Goal: Information Seeking & Learning: Compare options

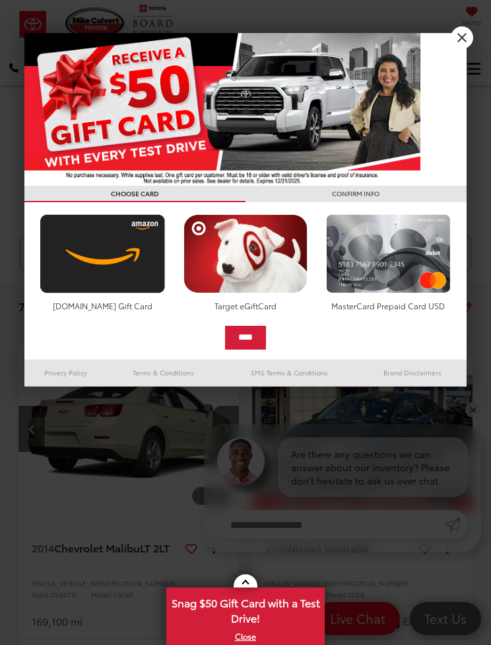
scroll to position [0, 223]
click at [113, 339] on div at bounding box center [245, 322] width 491 height 645
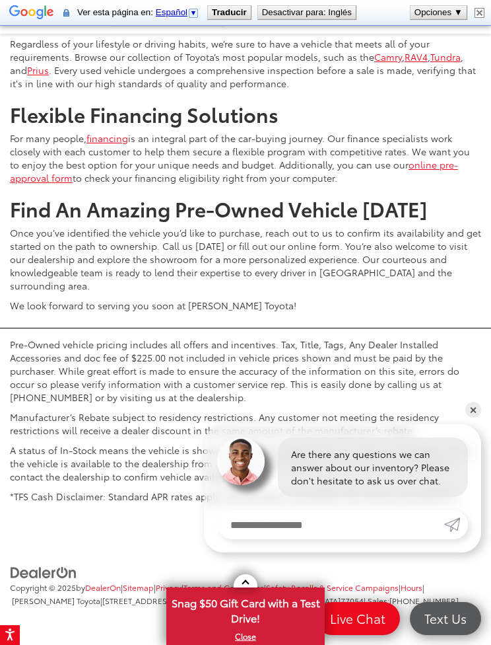
scroll to position [4899, 0]
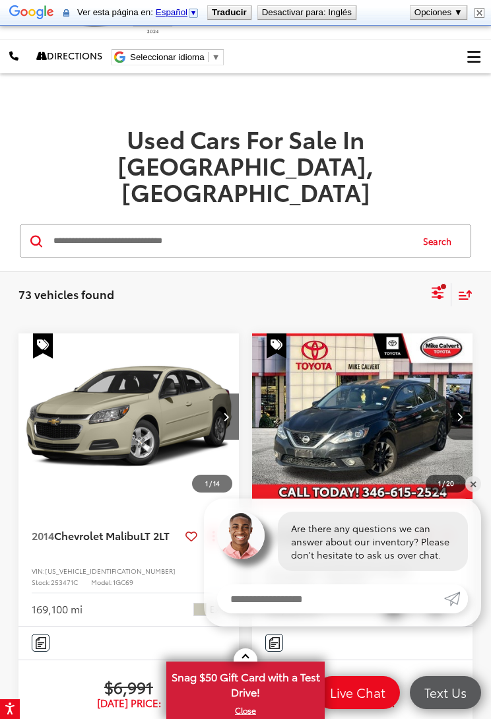
click at [458, 524] on button "Actions" at bounding box center [448, 535] width 23 height 23
click at [469, 499] on div "2016 Nissan Sentra SR Copy Link Share Print View Details VIN: 3N1AB7APXGY280130…" at bounding box center [362, 562] width 221 height 127
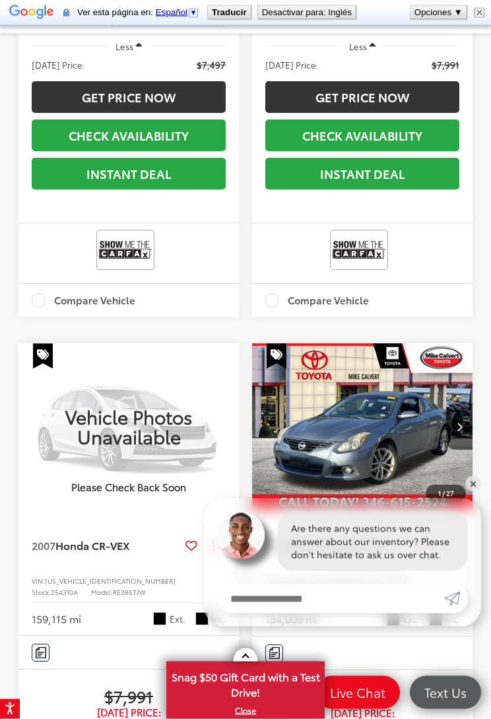
scroll to position [3389, 0]
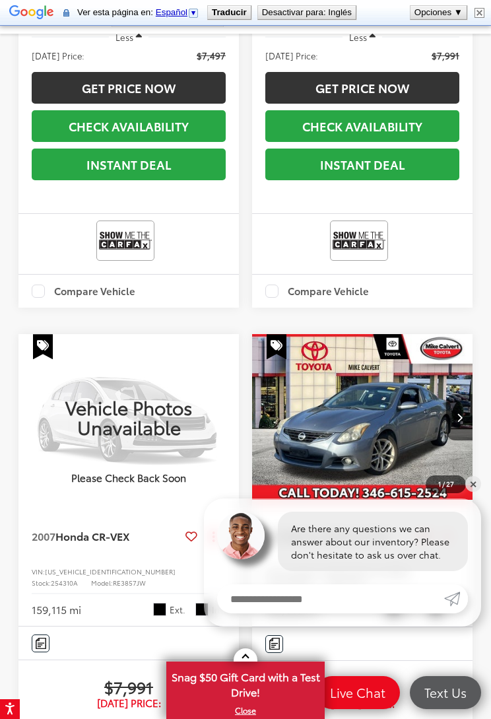
click at [467, 308] on div "Compare Vehicle" at bounding box center [362, 291] width 221 height 33
click at [465, 308] on div "Compare Vehicle" at bounding box center [362, 291] width 221 height 33
click at [468, 488] on link "✕" at bounding box center [474, 484] width 16 height 16
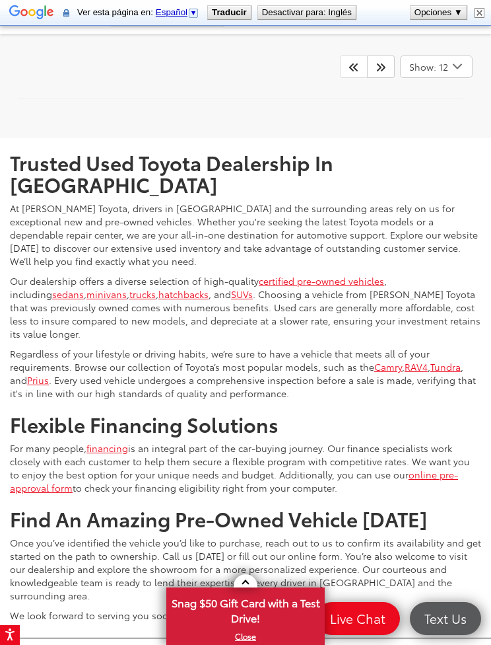
scroll to position [4384, 0]
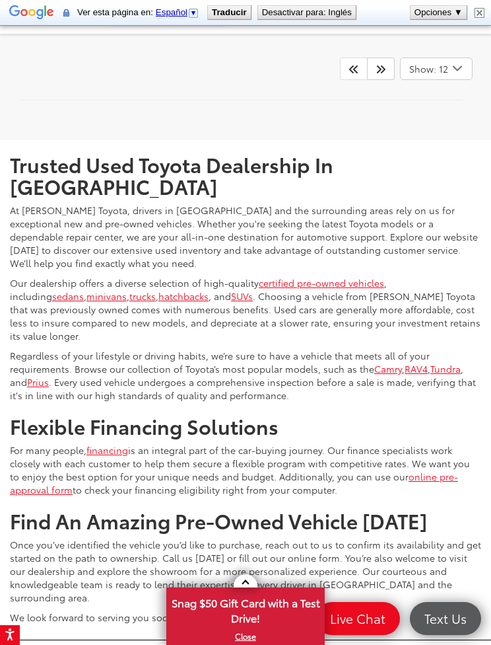
click at [380, 74] on icon "Next" at bounding box center [381, 68] width 11 height 11
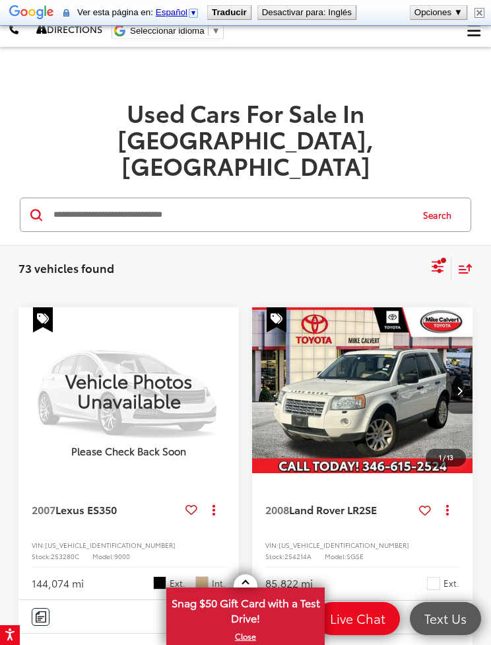
scroll to position [28, 0]
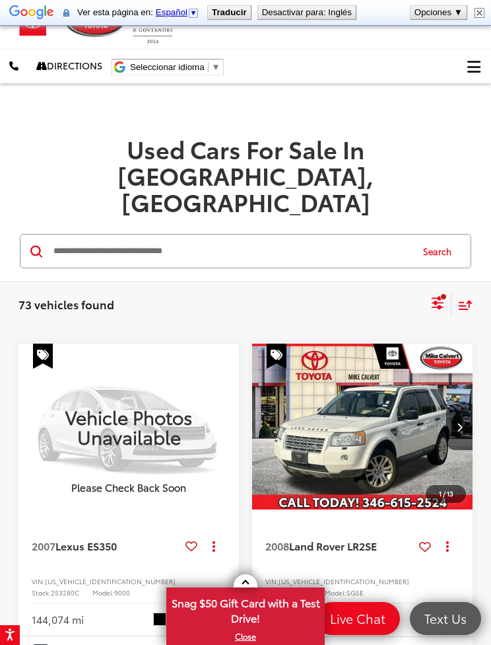
click at [378, 362] on img "2008 Land Rover LR2 SE 0" at bounding box center [363, 426] width 223 height 167
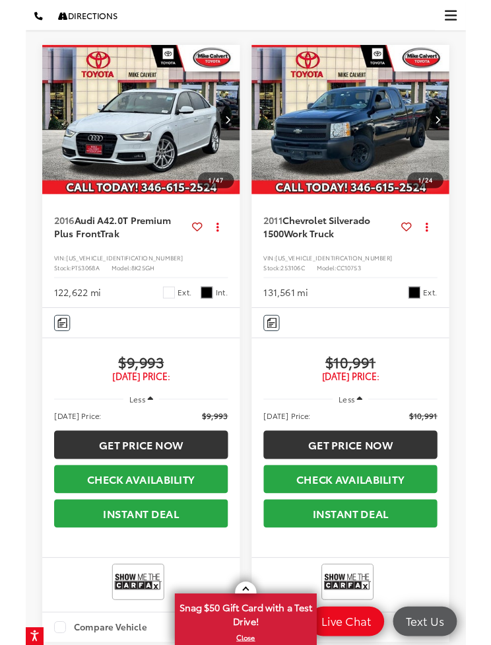
scroll to position [2955, 0]
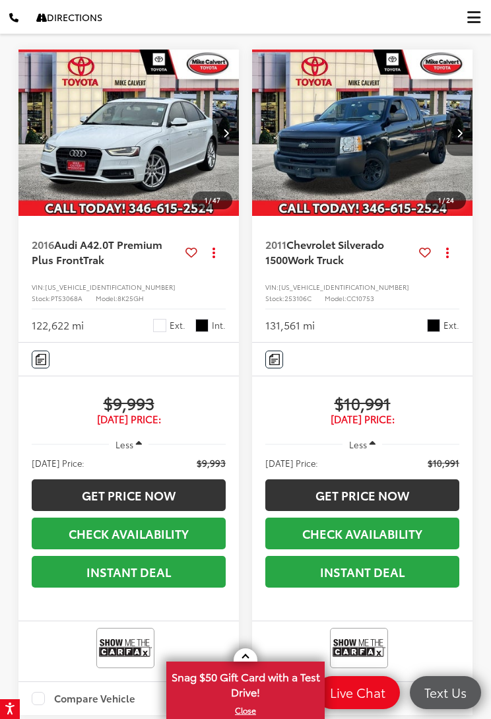
click at [393, 217] on img "2011 Chevrolet Silverado 1500 Work Truck 0" at bounding box center [363, 133] width 223 height 167
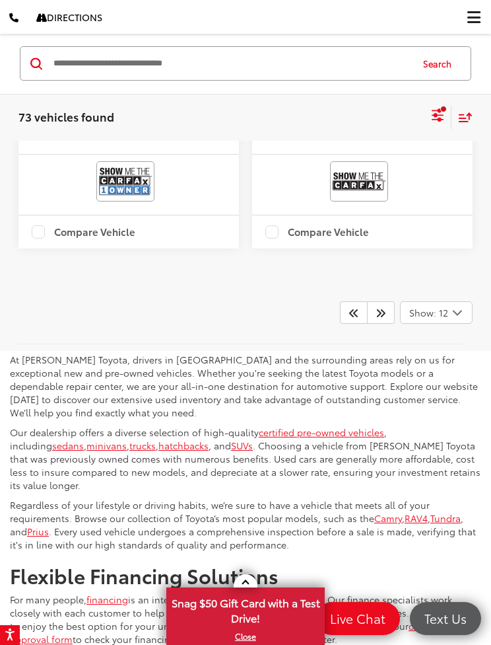
click at [384, 324] on link at bounding box center [381, 312] width 28 height 22
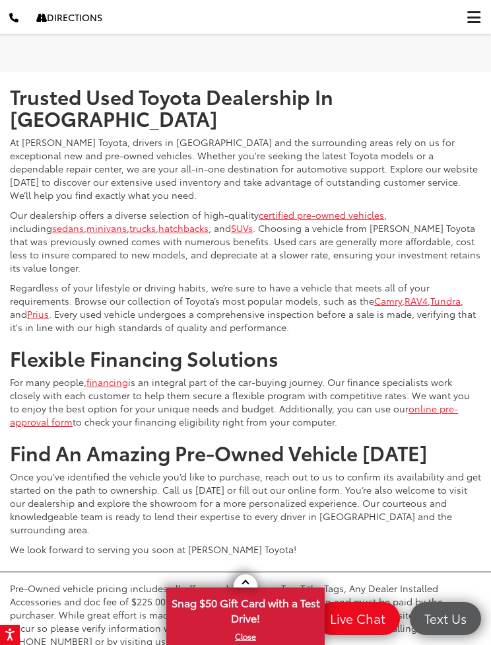
scroll to position [4425, 0]
click at [382, 13] on link at bounding box center [381, 1] width 28 height 22
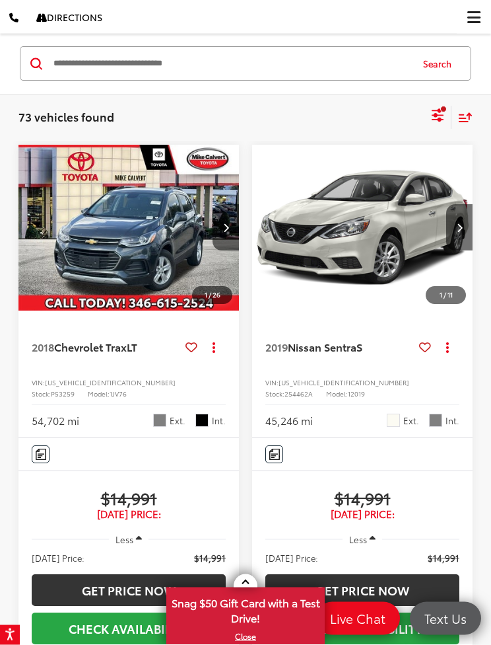
scroll to position [104, 0]
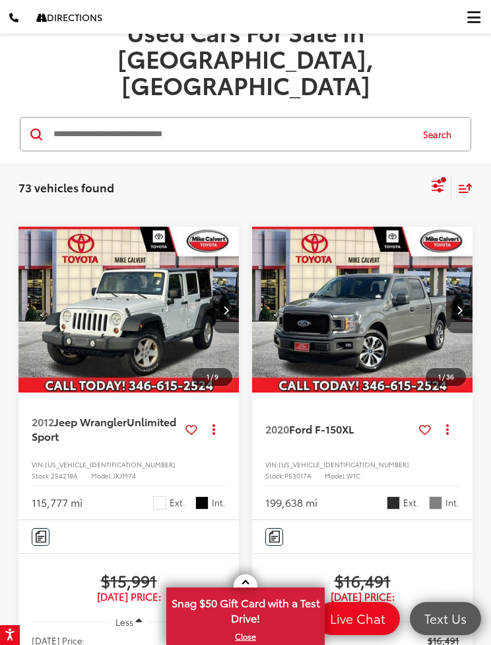
click at [400, 271] on img "2020 Ford F-150 XL 0" at bounding box center [363, 310] width 223 height 167
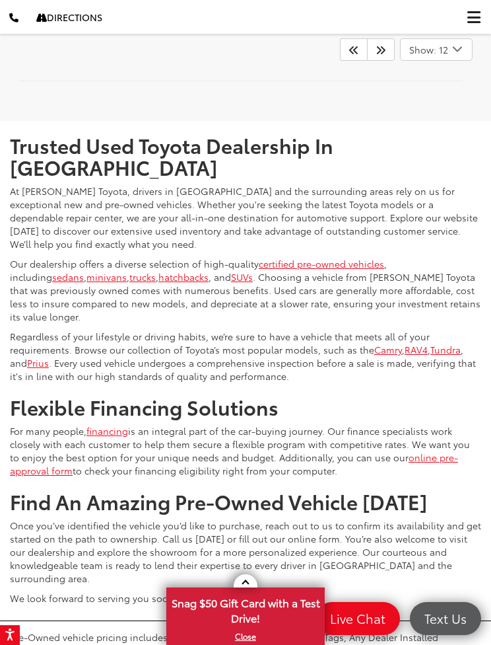
scroll to position [4369, 0]
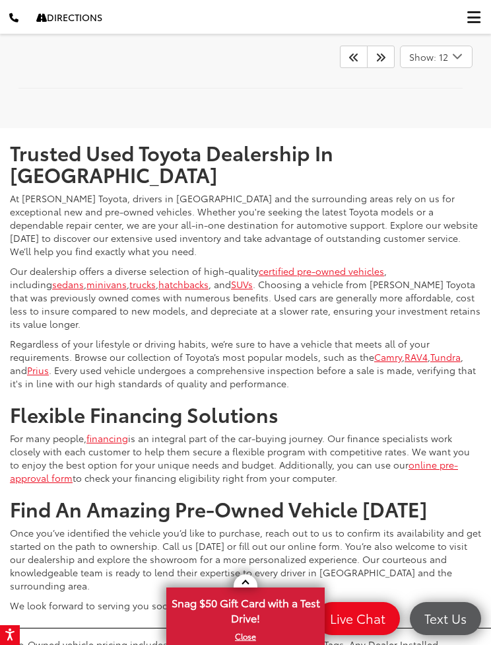
click at [382, 62] on icon "Next" at bounding box center [381, 57] width 11 height 11
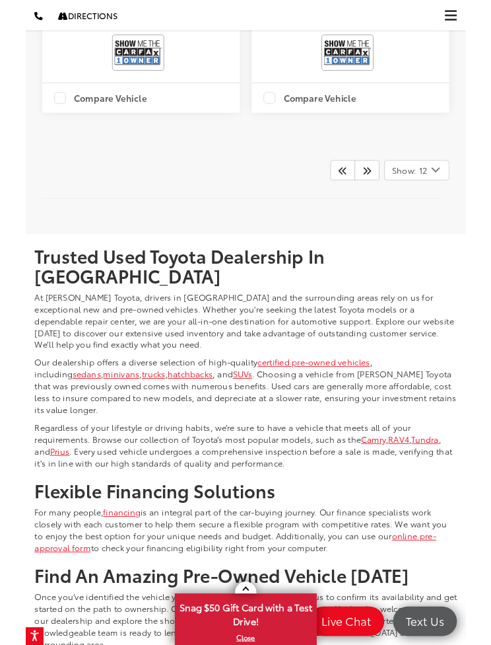
scroll to position [4227, 0]
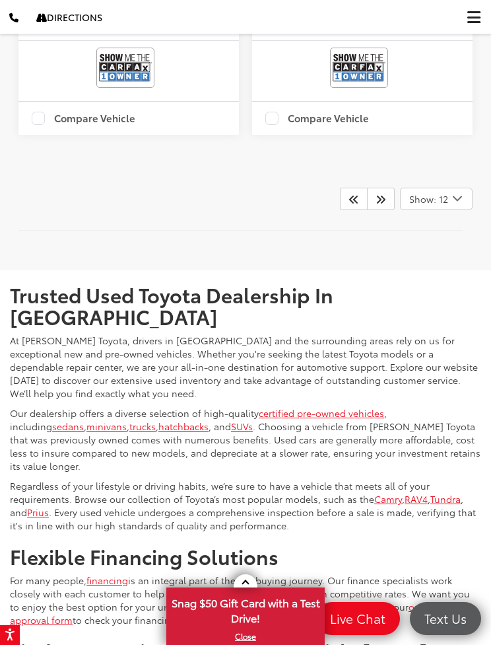
click at [376, 204] on icon "Next" at bounding box center [381, 199] width 11 height 11
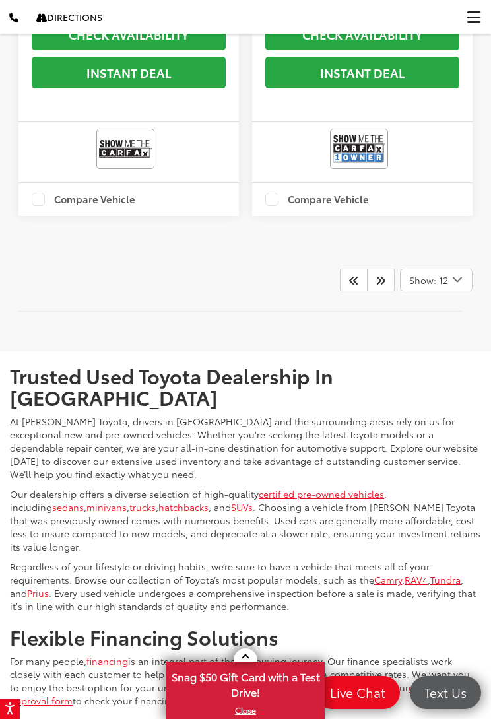
scroll to position [4148, 0]
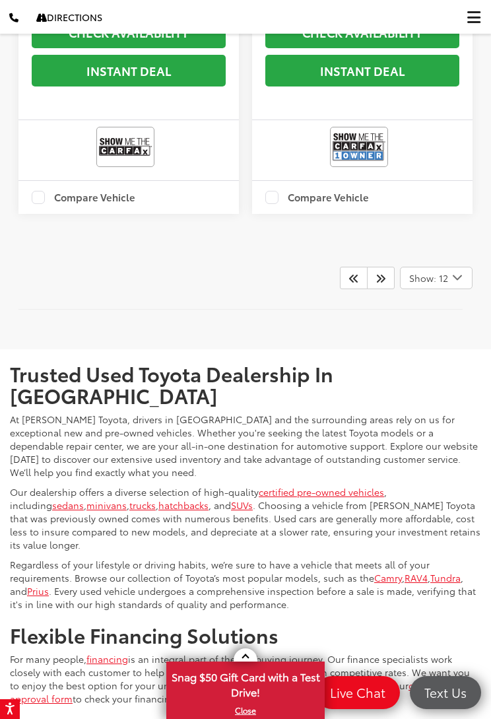
click at [383, 283] on icon "Next" at bounding box center [381, 278] width 11 height 11
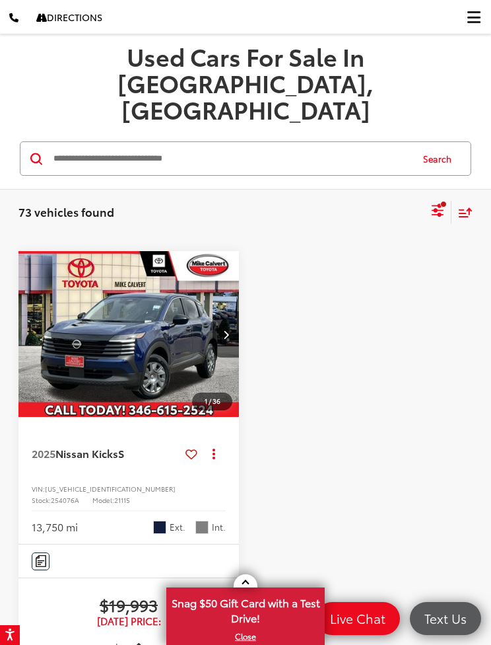
scroll to position [79, 0]
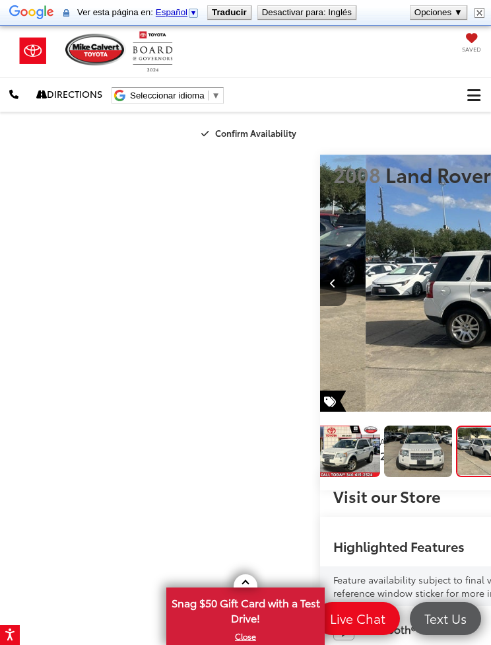
scroll to position [0, 983]
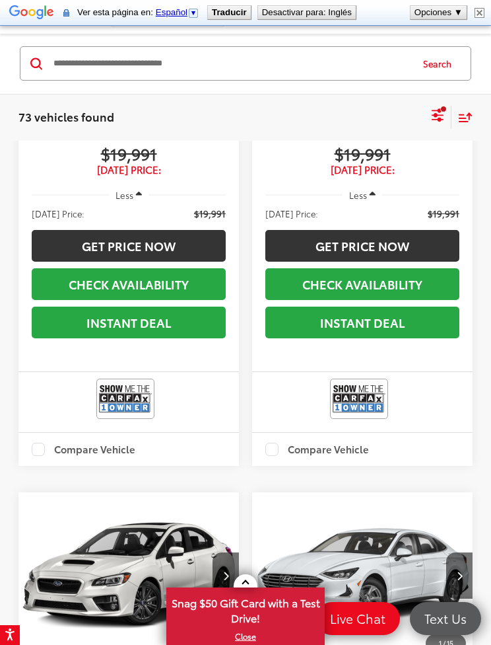
scroll to position [2610, 0]
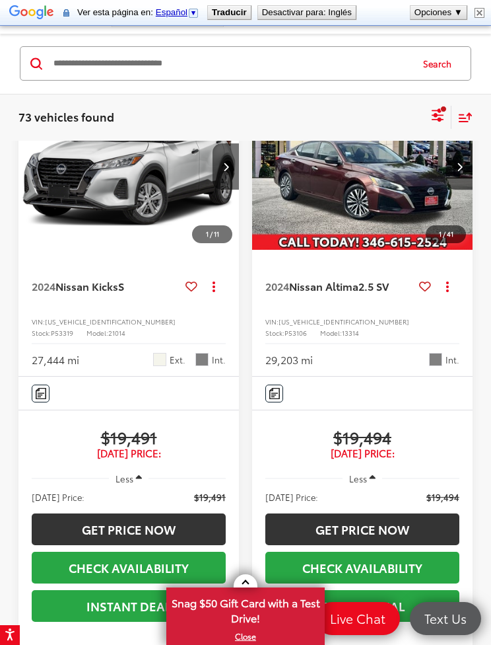
scroll to position [3733, 0]
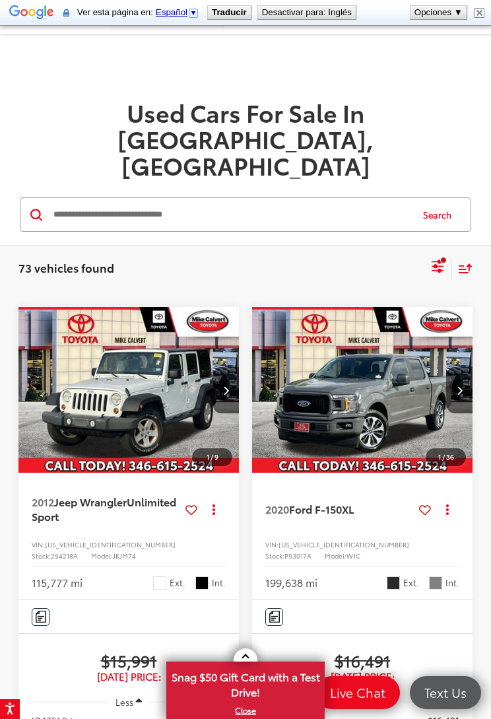
scroll to position [79, 0]
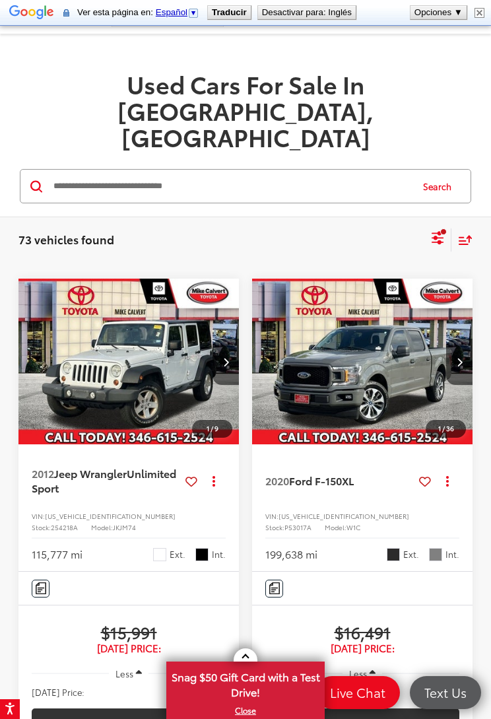
click at [414, 326] on img "2020 Ford F-150 XL 0" at bounding box center [363, 362] width 223 height 167
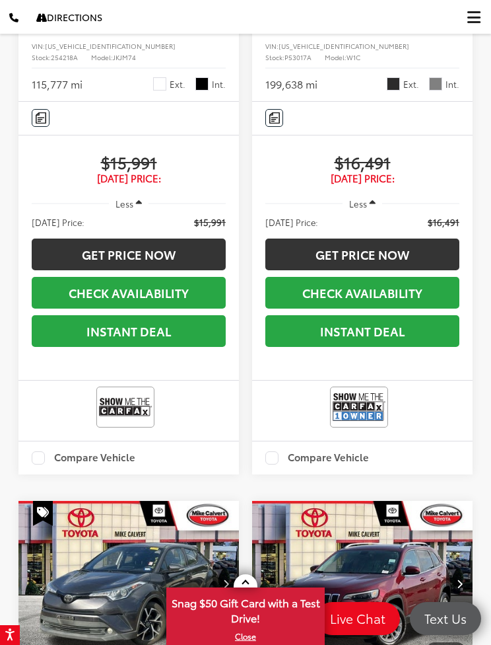
scroll to position [421, 0]
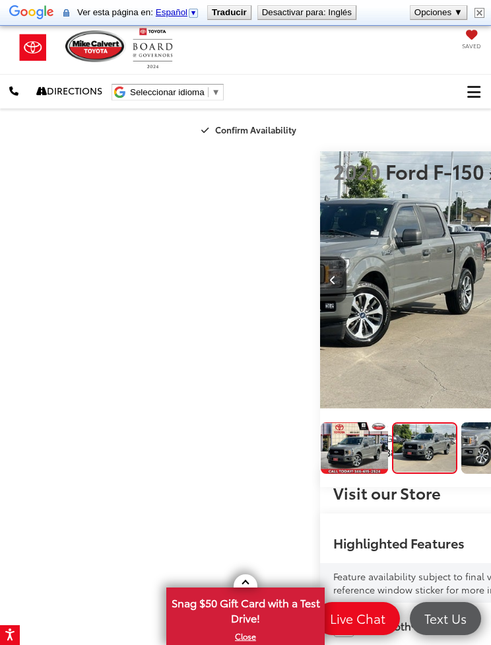
scroll to position [1, 0]
